Goal: Task Accomplishment & Management: Use online tool/utility

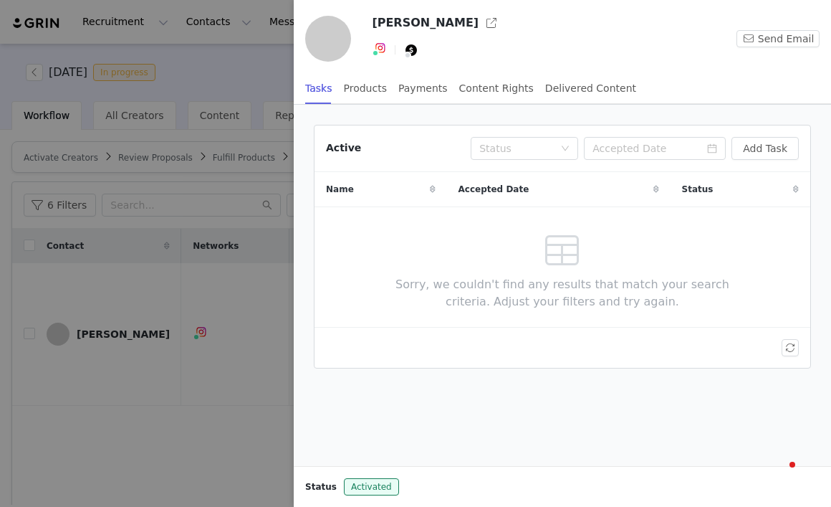
click at [176, 96] on div at bounding box center [415, 253] width 831 height 507
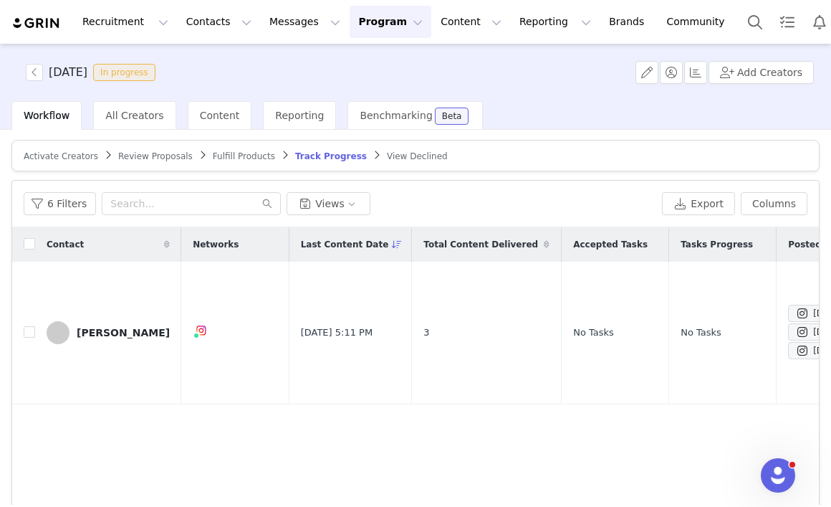
click at [222, 158] on span "Fulfill Products" at bounding box center [244, 156] width 62 height 10
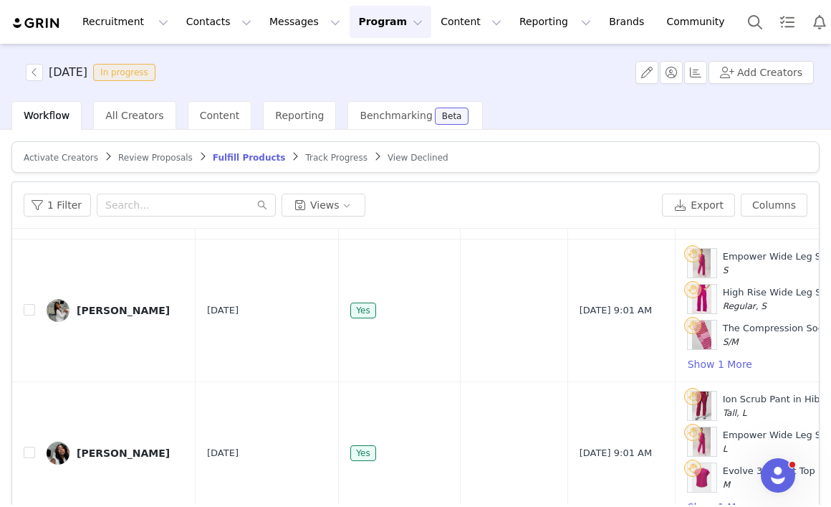
scroll to position [1264, 0]
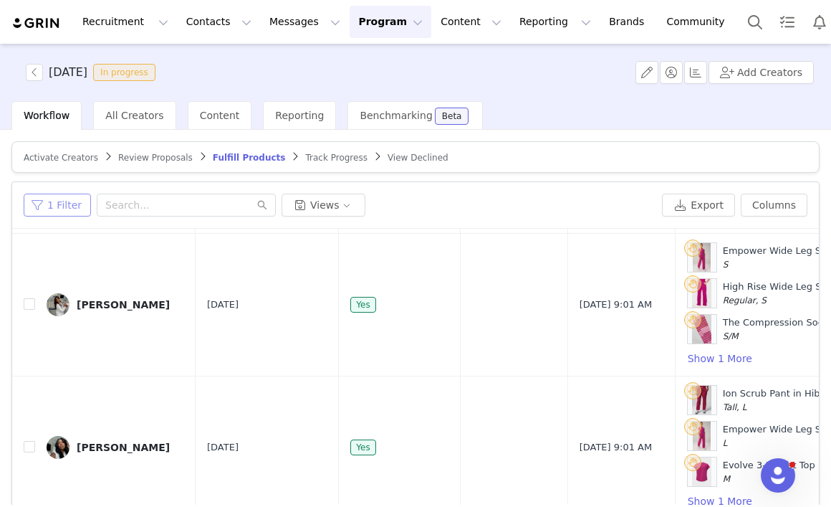
click at [65, 201] on button "1 Filter" at bounding box center [57, 205] width 67 height 23
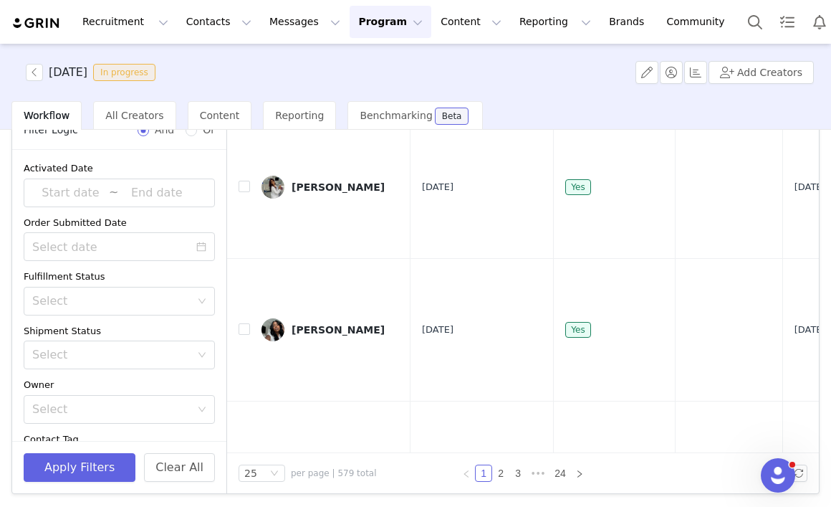
scroll to position [0, 0]
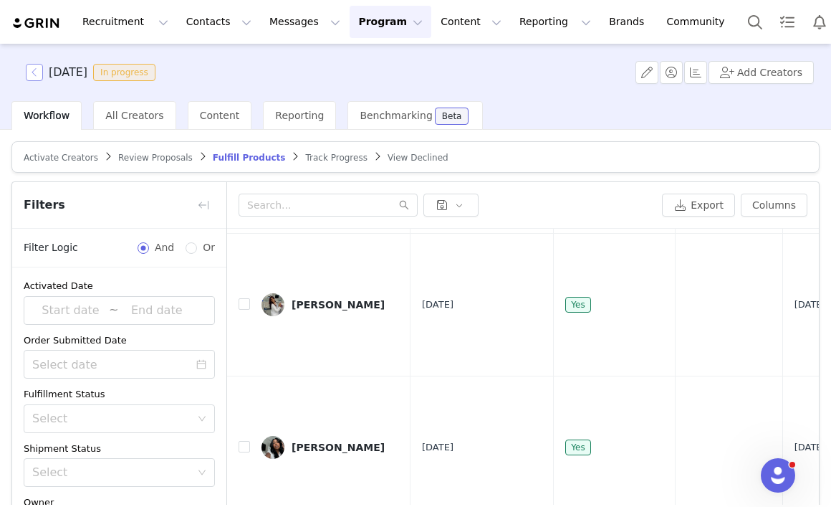
click at [34, 67] on button "button" at bounding box center [34, 72] width 17 height 17
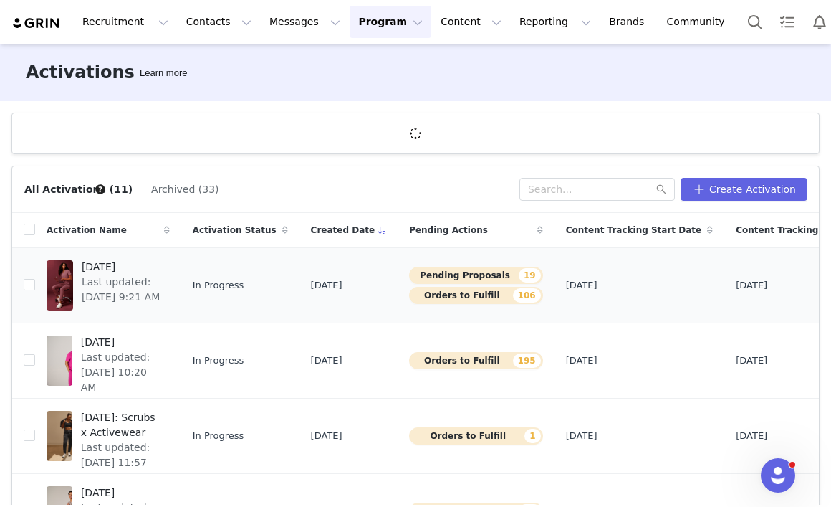
click at [128, 269] on span "[DATE]" at bounding box center [122, 266] width 80 height 15
